Goal: Task Accomplishment & Management: Complete application form

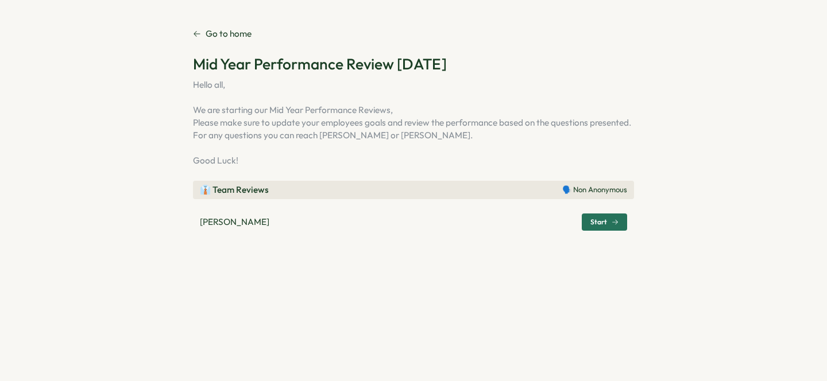
click at [605, 215] on span "Start" at bounding box center [604, 222] width 28 height 16
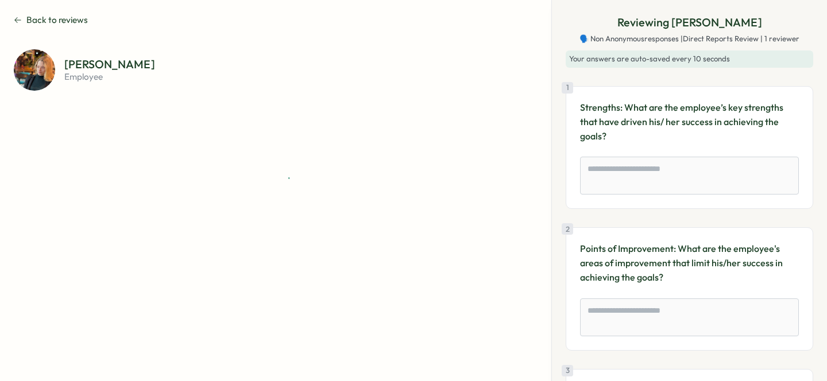
click at [605, 222] on div "Reviewing Justine Lortal 🗣️ Non Anonymous responses | Direct Reports Review | 1…" at bounding box center [690, 246] width 248 height 465
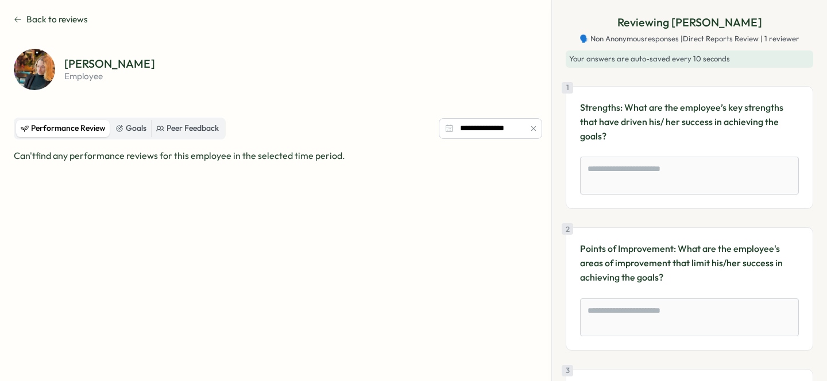
scroll to position [40, 0]
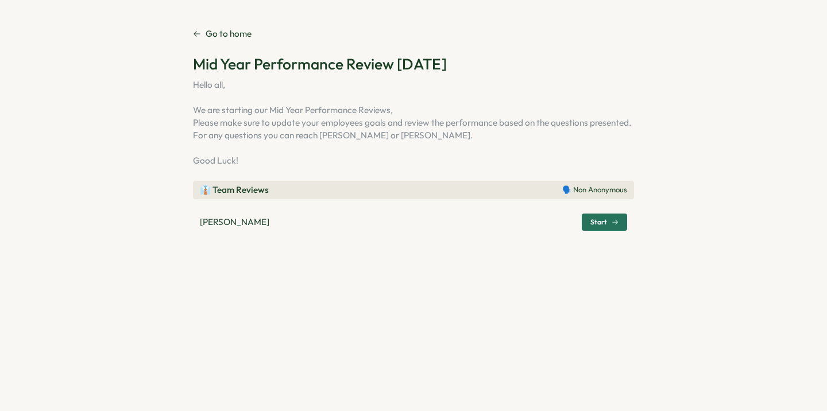
click at [605, 221] on span "Start" at bounding box center [598, 222] width 17 height 7
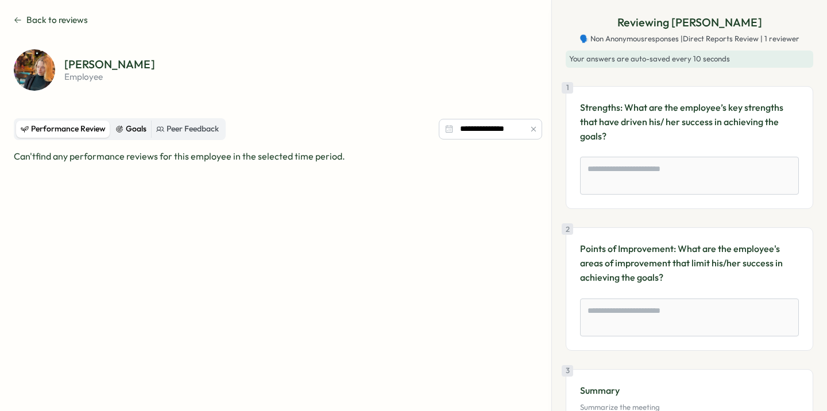
click at [129, 132] on div "Goals" at bounding box center [130, 129] width 31 height 13
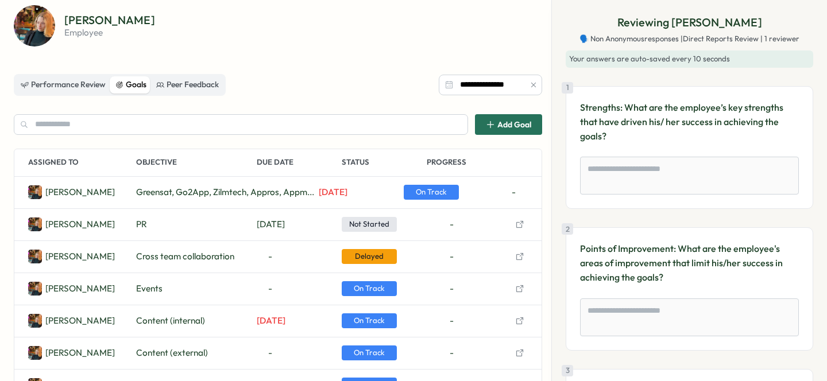
scroll to position [60, 0]
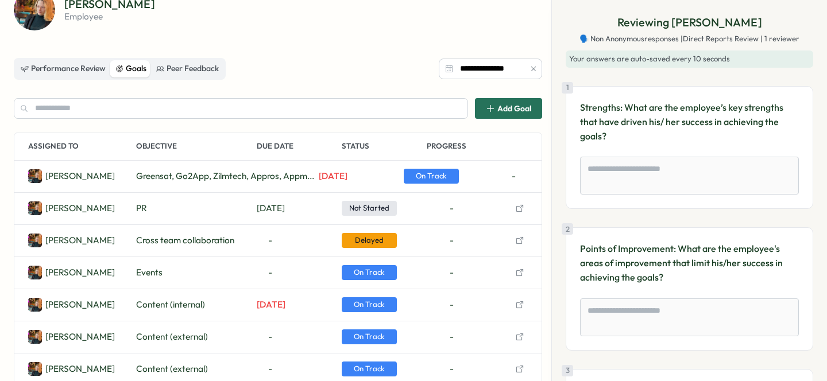
click at [520, 237] on icon "button" at bounding box center [519, 240] width 9 height 9
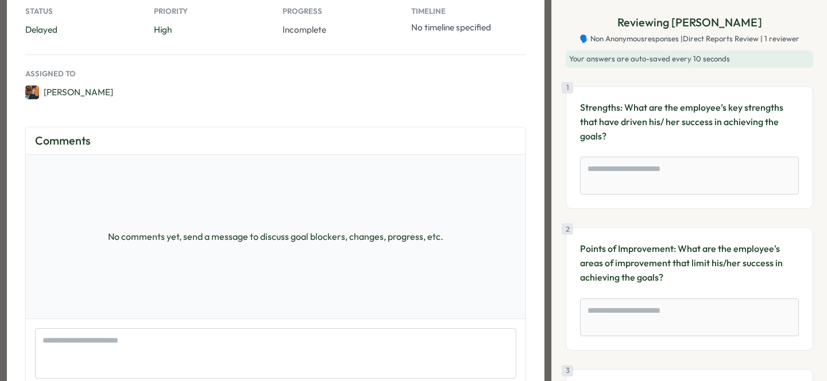
scroll to position [0, 0]
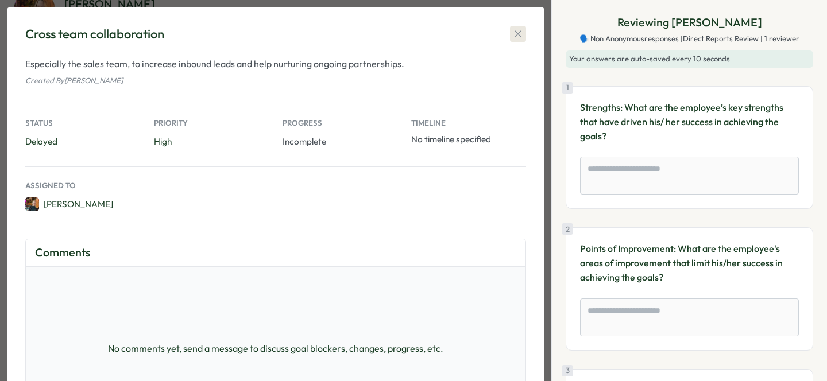
click at [520, 35] on icon "button" at bounding box center [517, 33] width 11 height 11
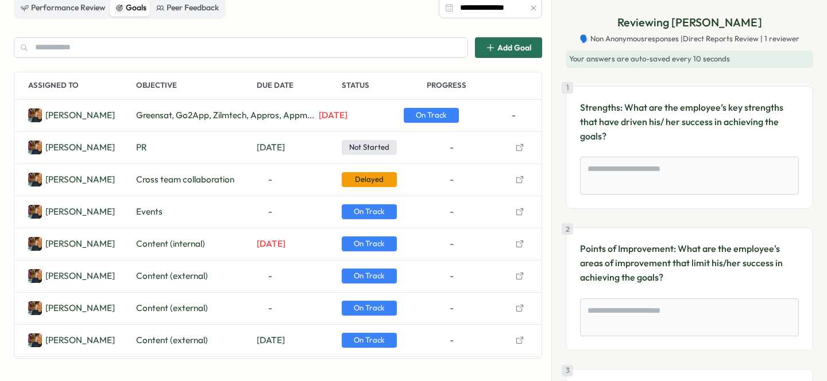
scroll to position [106, 0]
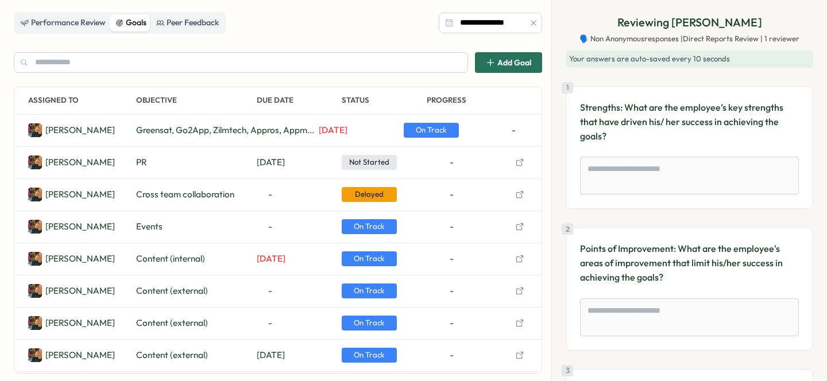
click at [520, 164] on icon "button" at bounding box center [519, 162] width 9 height 9
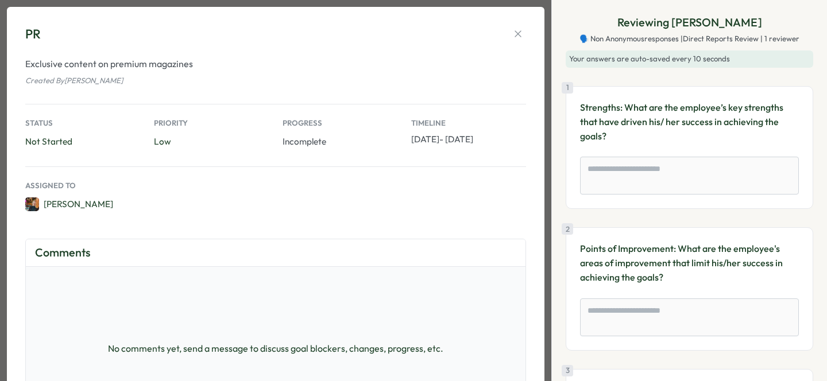
scroll to position [221, 0]
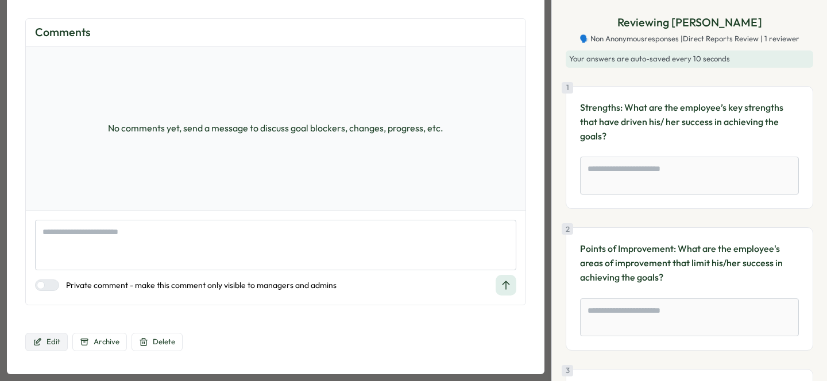
click at [63, 339] on button "Edit" at bounding box center [46, 342] width 43 height 18
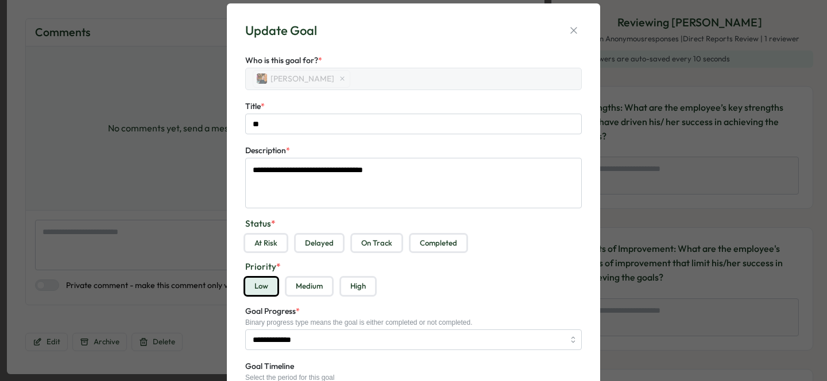
scroll to position [0, 0]
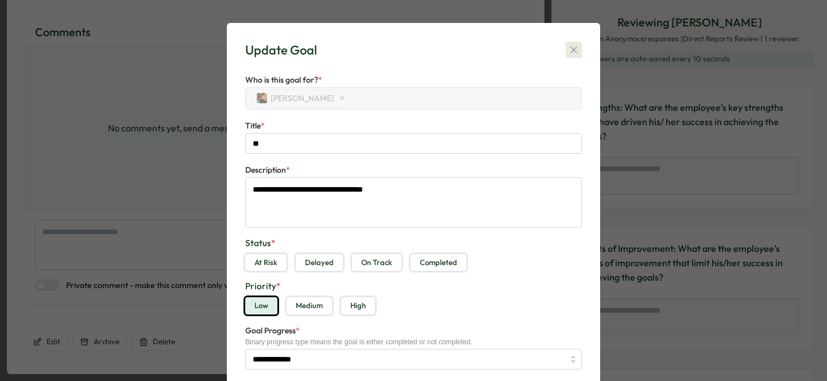
click at [576, 47] on icon "button" at bounding box center [573, 49] width 11 height 11
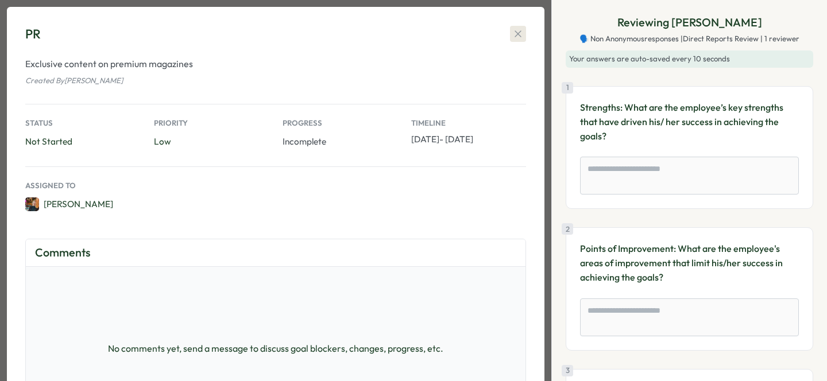
click at [522, 33] on icon "button" at bounding box center [517, 33] width 11 height 11
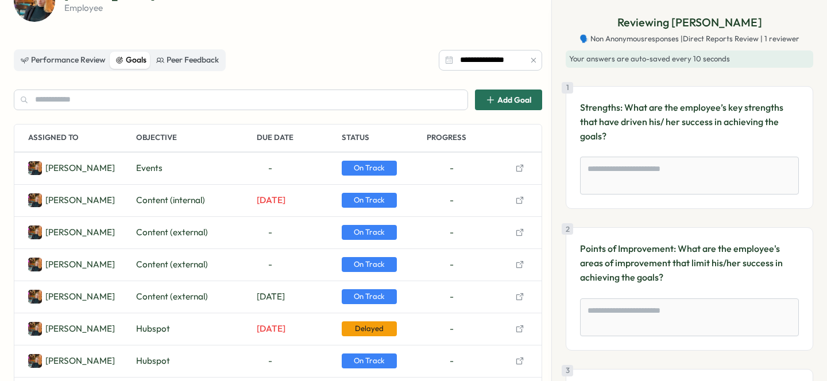
scroll to position [111, 0]
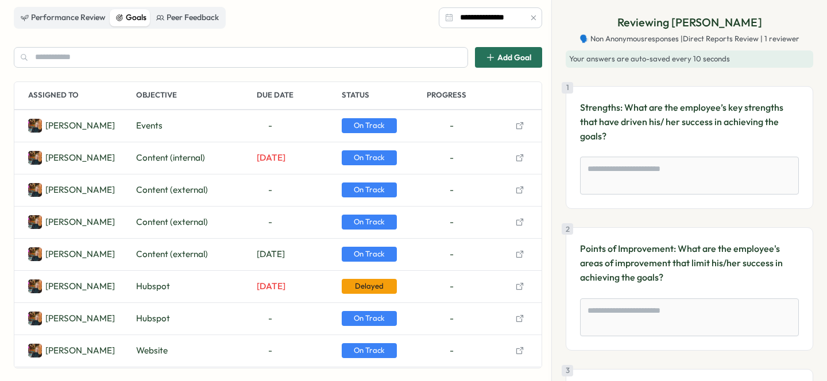
click at [521, 157] on icon "button" at bounding box center [519, 157] width 9 height 9
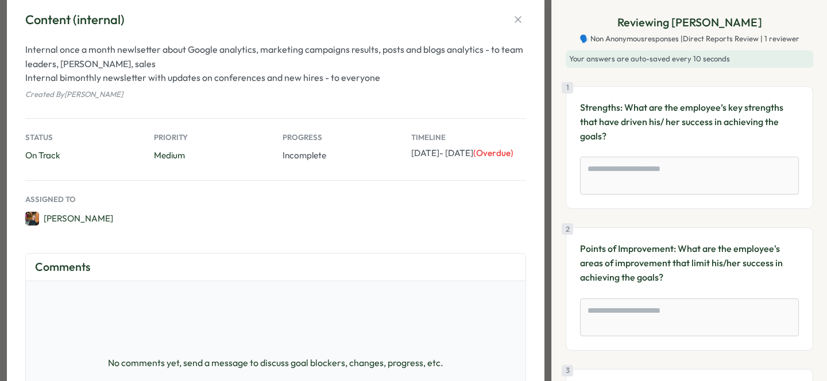
scroll to position [0, 0]
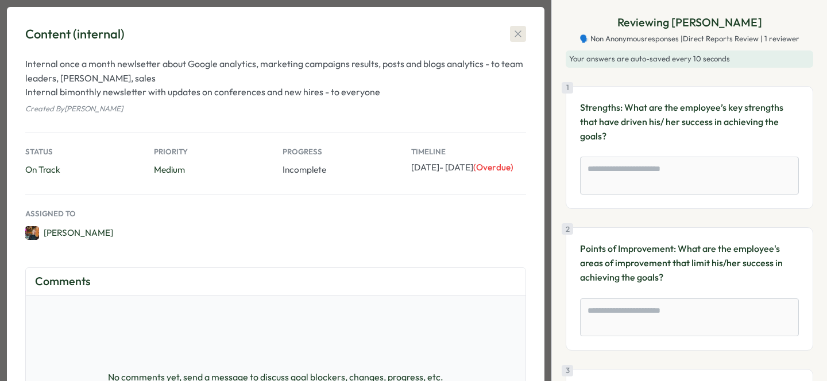
click at [520, 38] on icon "button" at bounding box center [517, 33] width 11 height 11
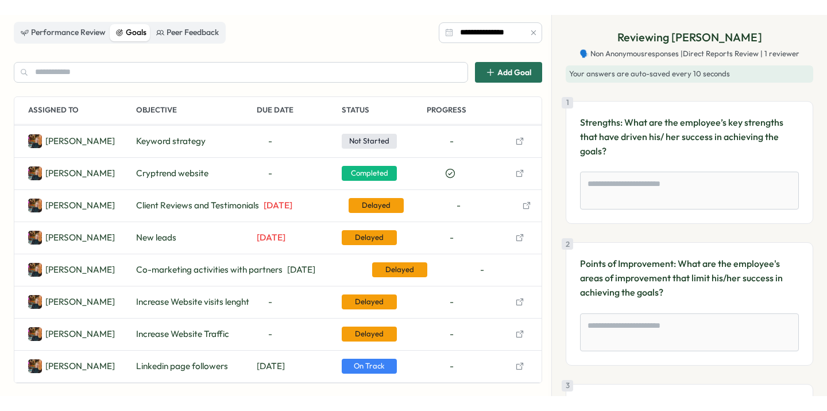
scroll to position [121, 0]
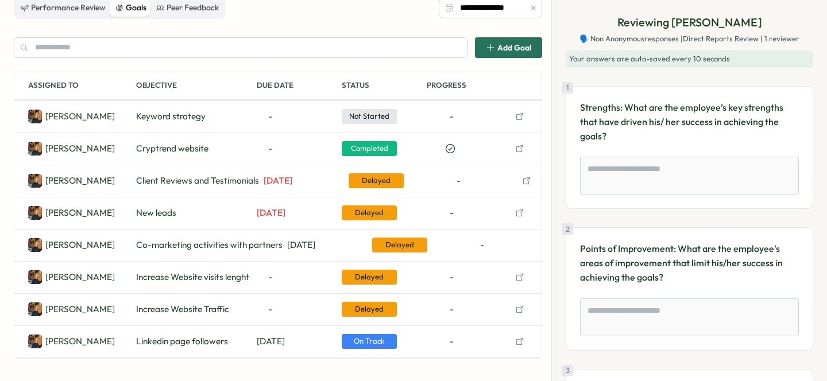
type textarea "*"
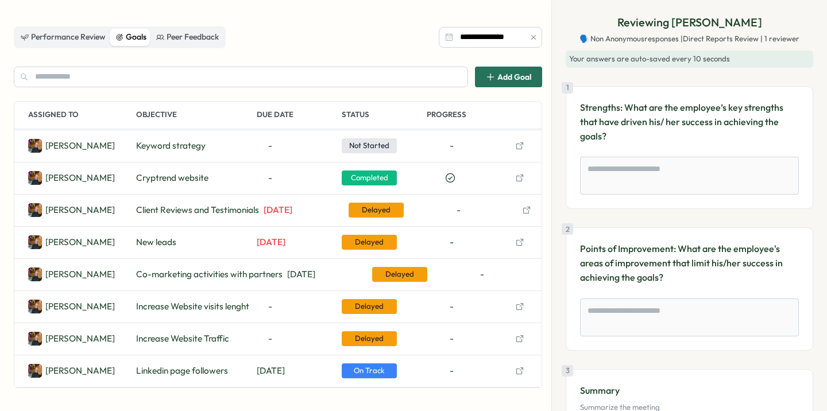
scroll to position [91, 0]
